Goal: Obtain resource: Download file/media

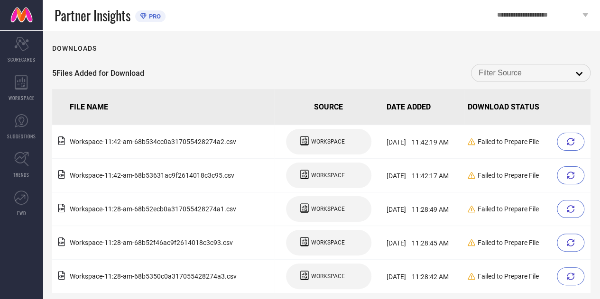
click at [570, 142] on icon at bounding box center [570, 142] width 8 height 8
click at [13, 82] on div "WORKSPACE" at bounding box center [21, 88] width 43 height 38
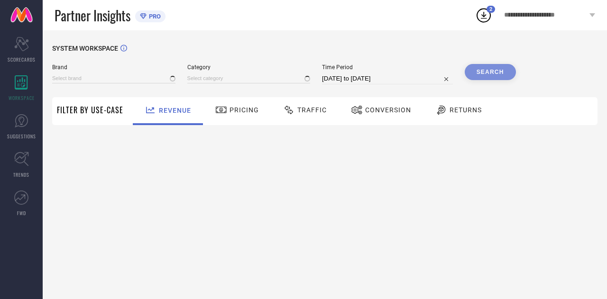
type input "THE SOULED STORE"
type input "All"
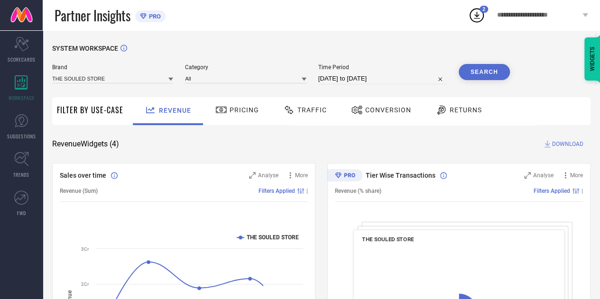
click at [478, 11] on icon at bounding box center [476, 15] width 17 height 17
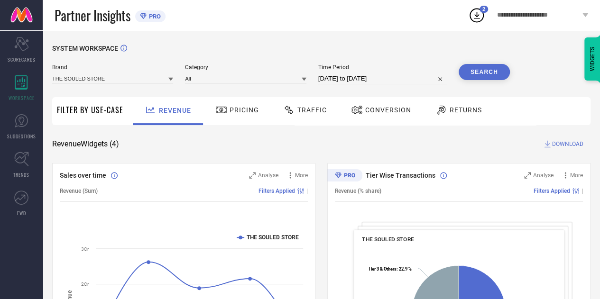
click at [478, 11] on icon at bounding box center [476, 15] width 17 height 17
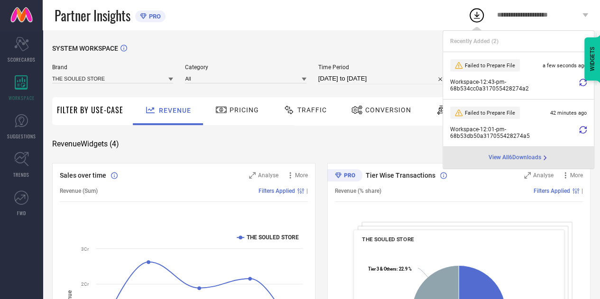
select select "6"
select select "2025"
select select "7"
select select "2025"
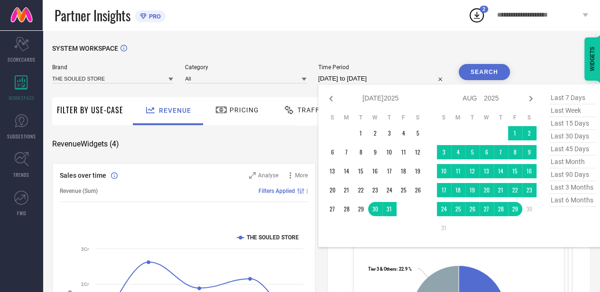
click at [404, 75] on input "[DATE] to [DATE]" at bounding box center [382, 78] width 128 height 11
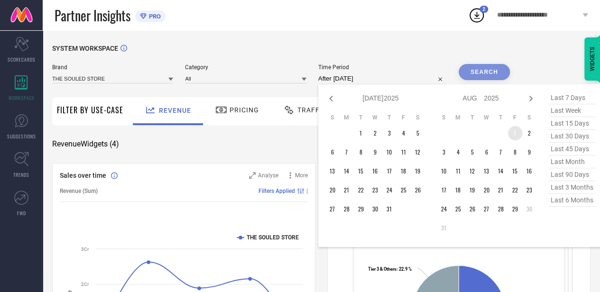
click at [514, 129] on td "1" at bounding box center [515, 133] width 14 height 14
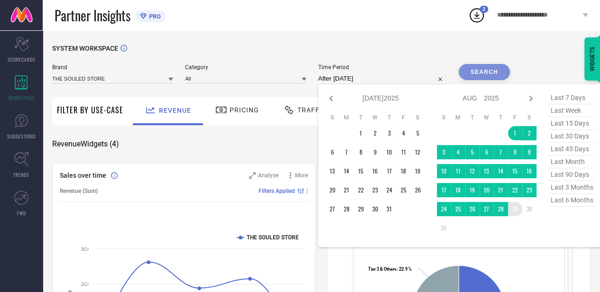
type input "[DATE] to [DATE]"
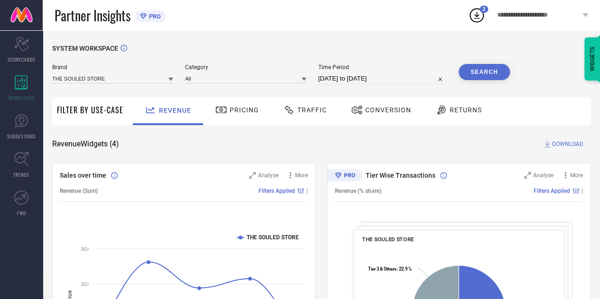
click at [472, 77] on button "Search" at bounding box center [483, 72] width 51 height 16
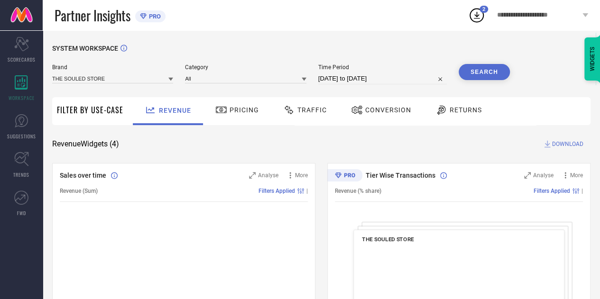
click at [312, 105] on div "Traffic" at bounding box center [305, 110] width 48 height 16
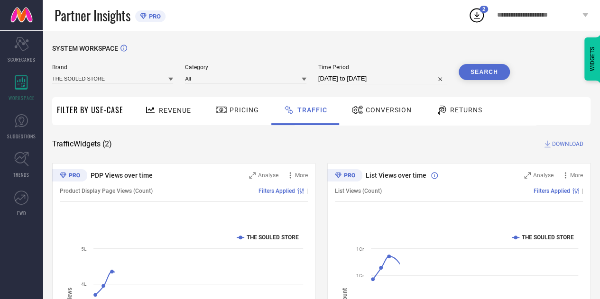
click at [474, 74] on button "Search" at bounding box center [483, 72] width 51 height 16
click at [473, 65] on button "Search" at bounding box center [483, 72] width 51 height 16
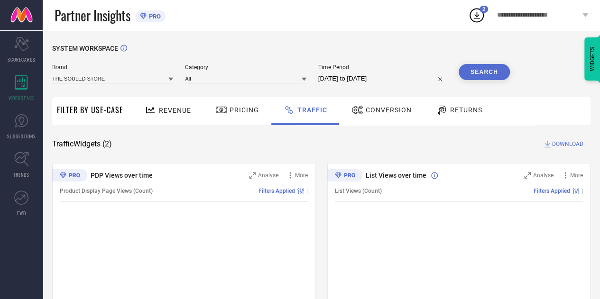
click at [560, 146] on span "DOWNLOAD" at bounding box center [567, 143] width 31 height 9
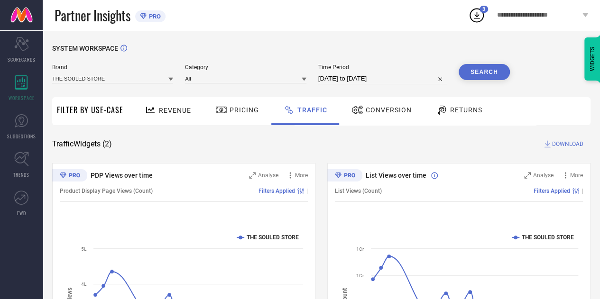
click at [479, 16] on icon at bounding box center [476, 15] width 17 height 17
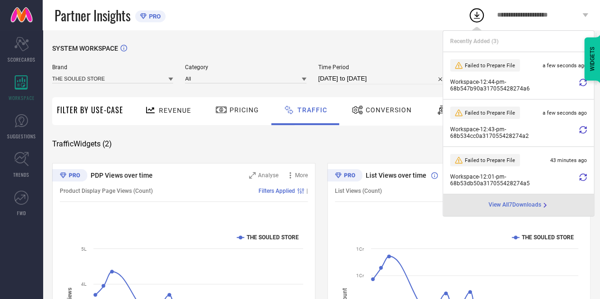
click at [579, 81] on icon at bounding box center [583, 83] width 8 height 8
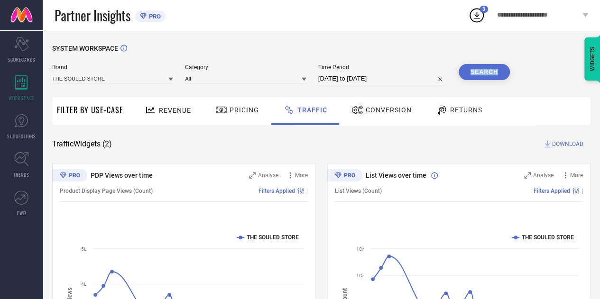
click at [579, 81] on div "SYSTEM WORKSPACE Brand THE SOULED STORE Category All Time Period [DATE] to [DAT…" at bounding box center [321, 223] width 538 height 356
click at [481, 11] on div "3" at bounding box center [483, 9] width 9 height 7
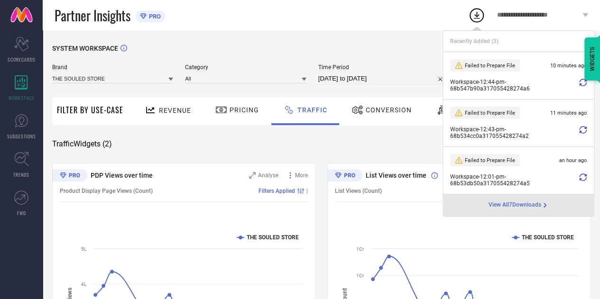
click at [520, 206] on span "View All 7 Downloads" at bounding box center [514, 205] width 53 height 8
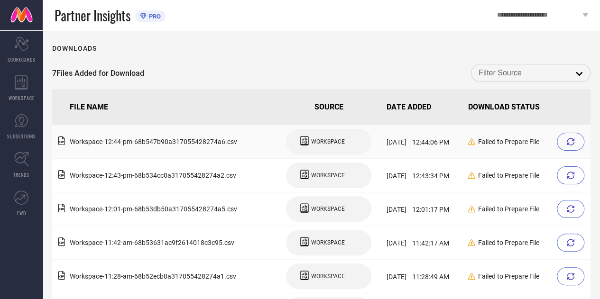
click at [573, 146] on div at bounding box center [569, 142] width 27 height 18
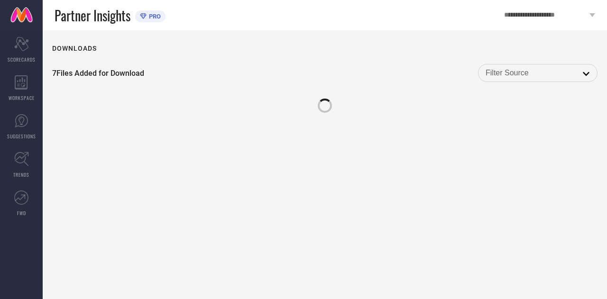
click at [573, 146] on div "Downloads 7 Files Added for Download open" at bounding box center [325, 164] width 564 height 269
